Goal: Check status

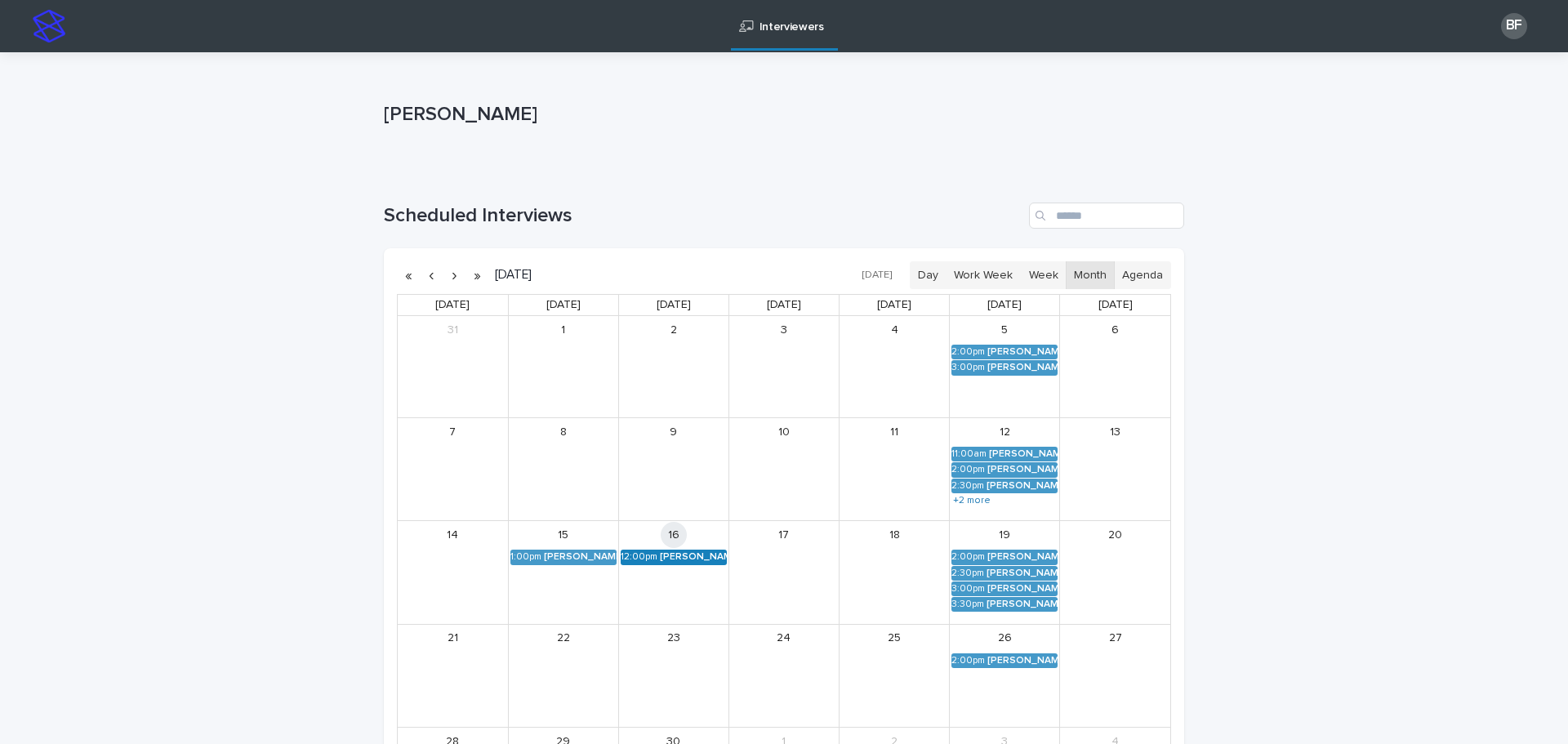
click at [669, 556] on div "Okiemute Vukadinovic (Round 2)" at bounding box center [693, 556] width 67 height 12
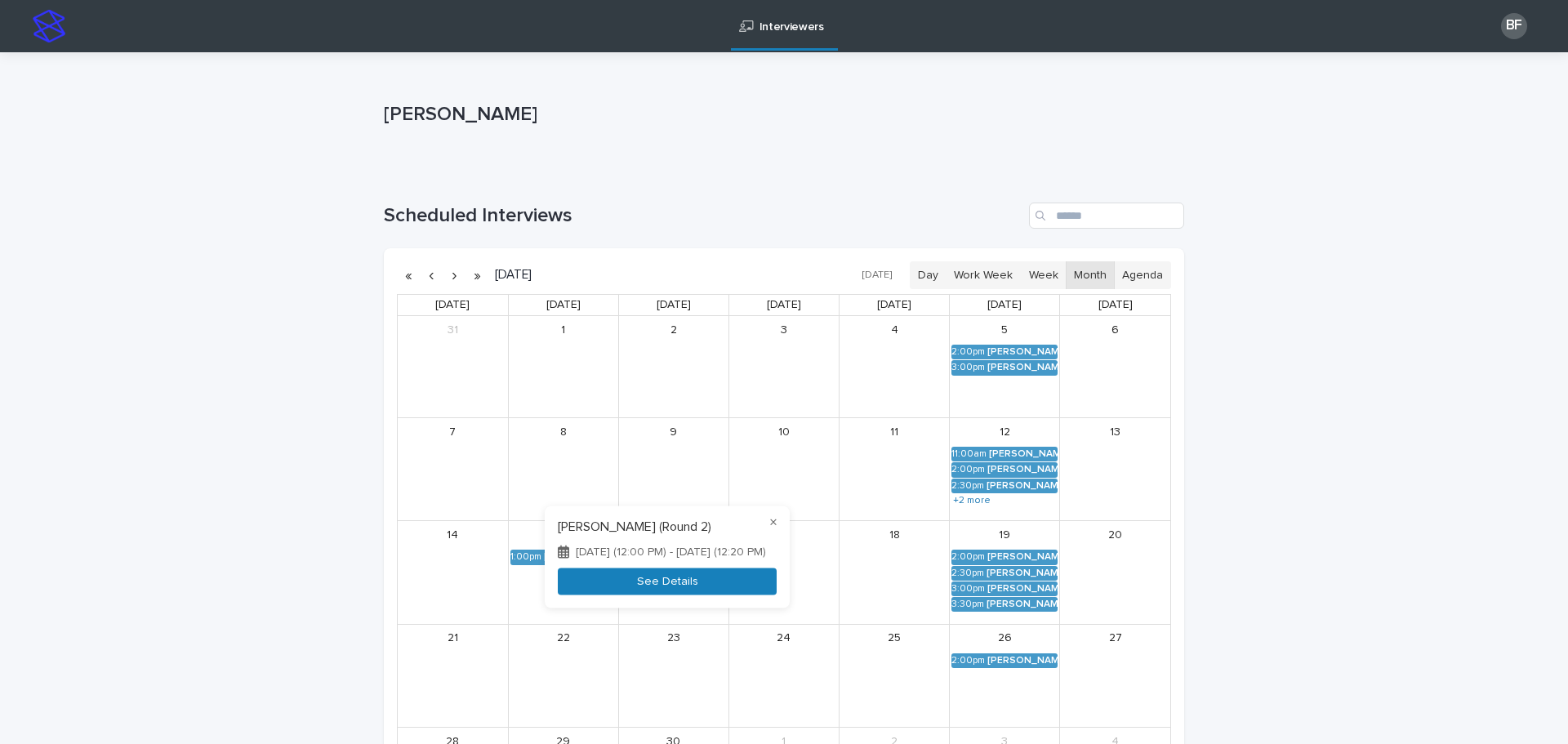
click at [608, 585] on button "See Details" at bounding box center [666, 582] width 218 height 27
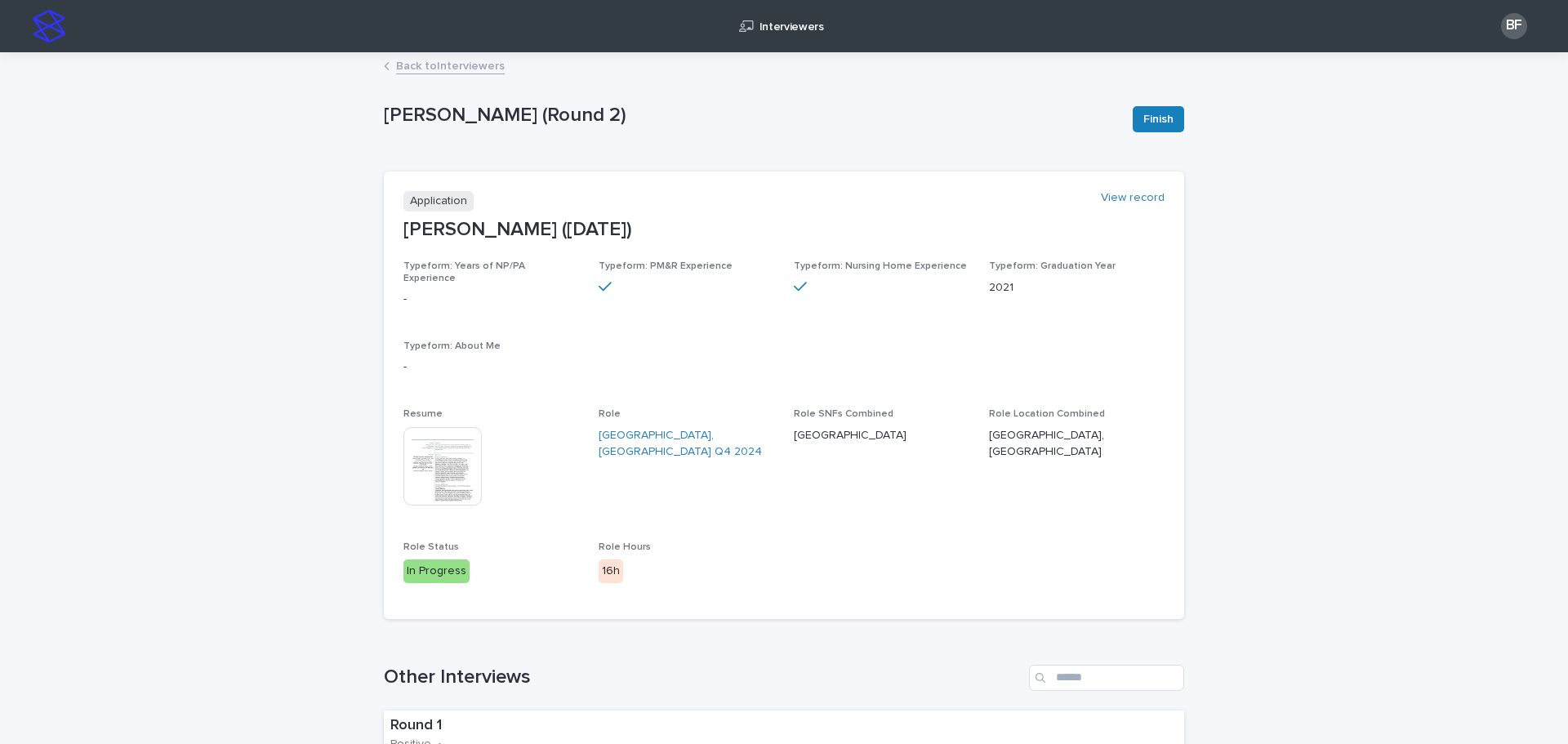
click at [434, 459] on img at bounding box center [442, 466] width 78 height 78
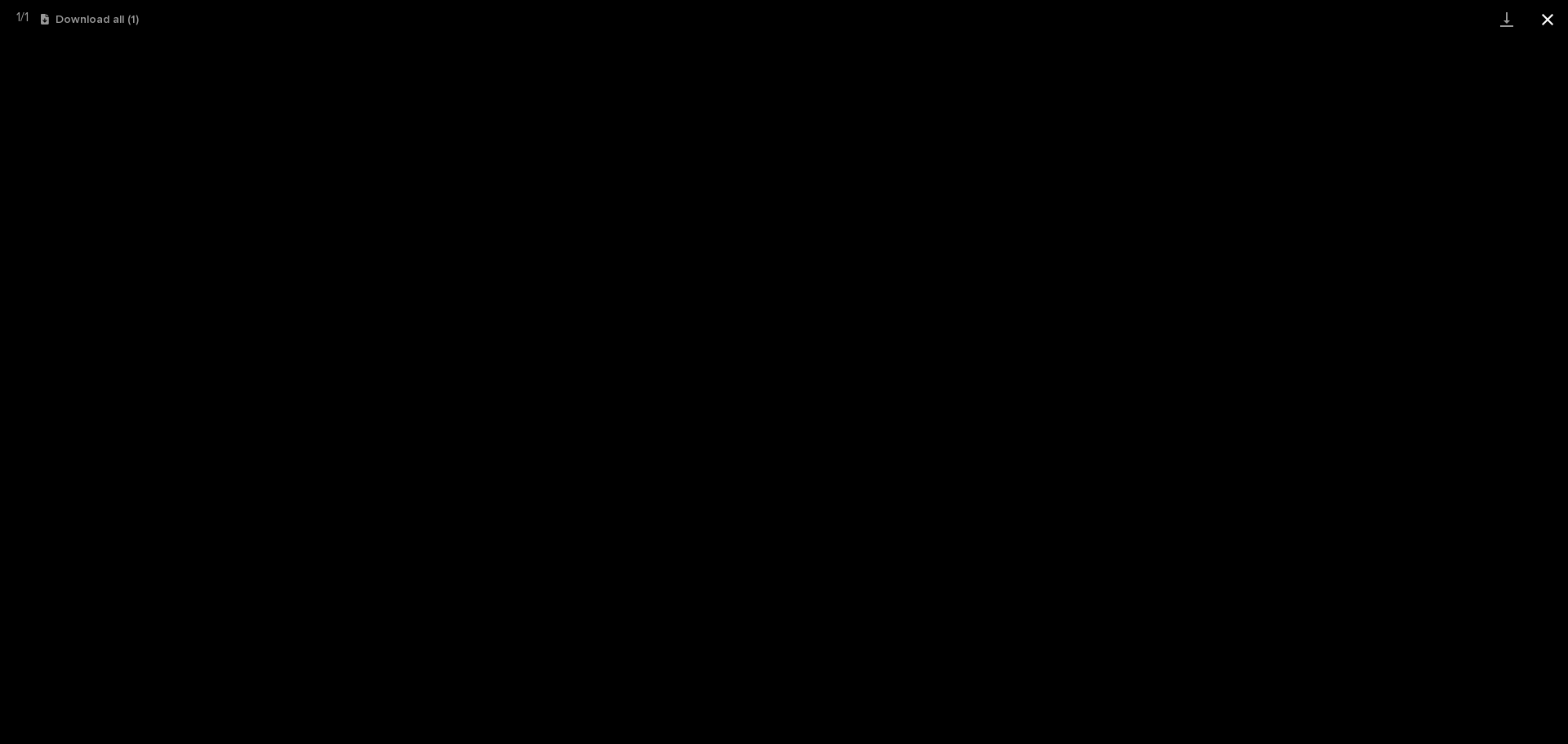
click at [1552, 23] on button "Close gallery" at bounding box center [1546, 19] width 41 height 38
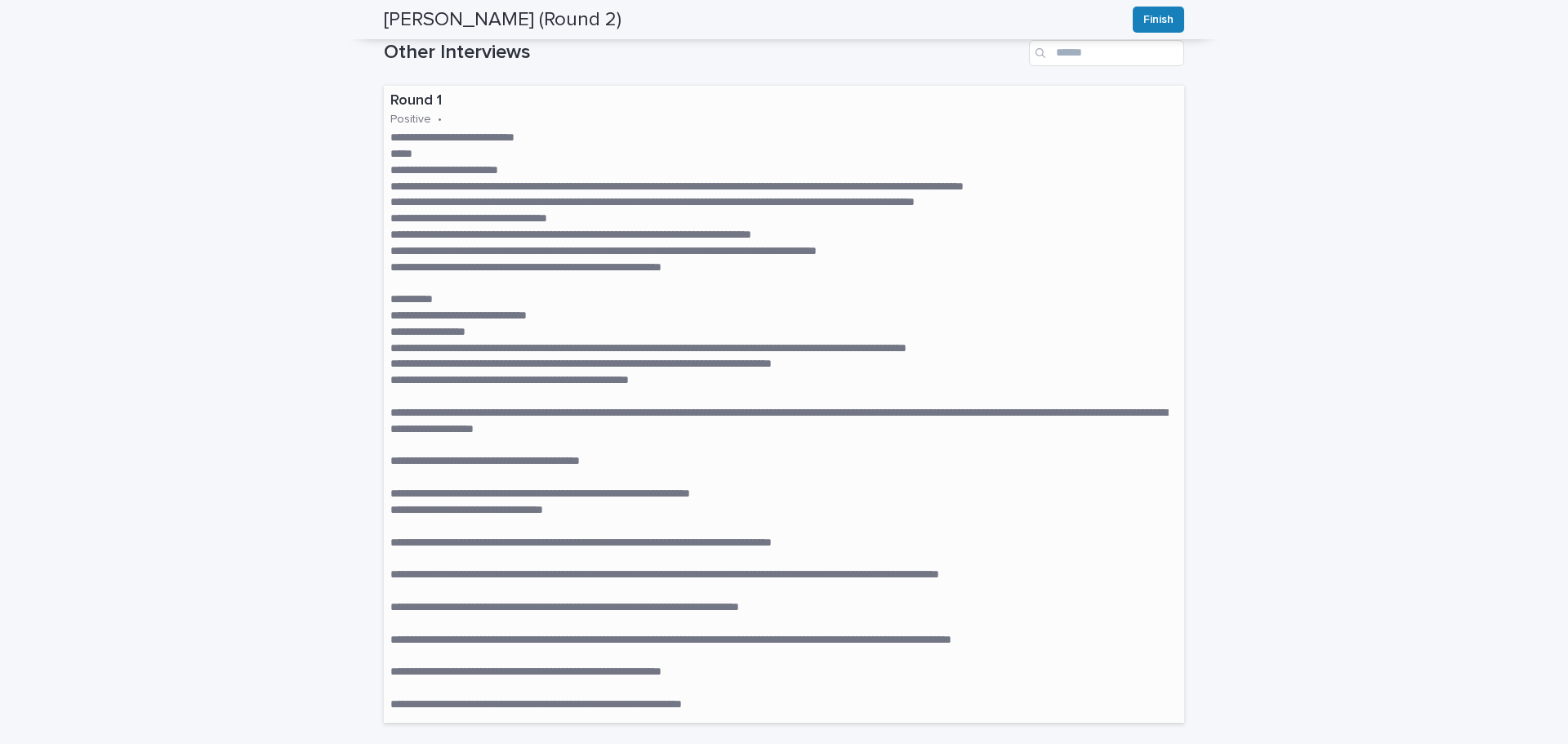
scroll to position [653, 0]
